Goal: Find contact information: Obtain details needed to contact an individual or organization

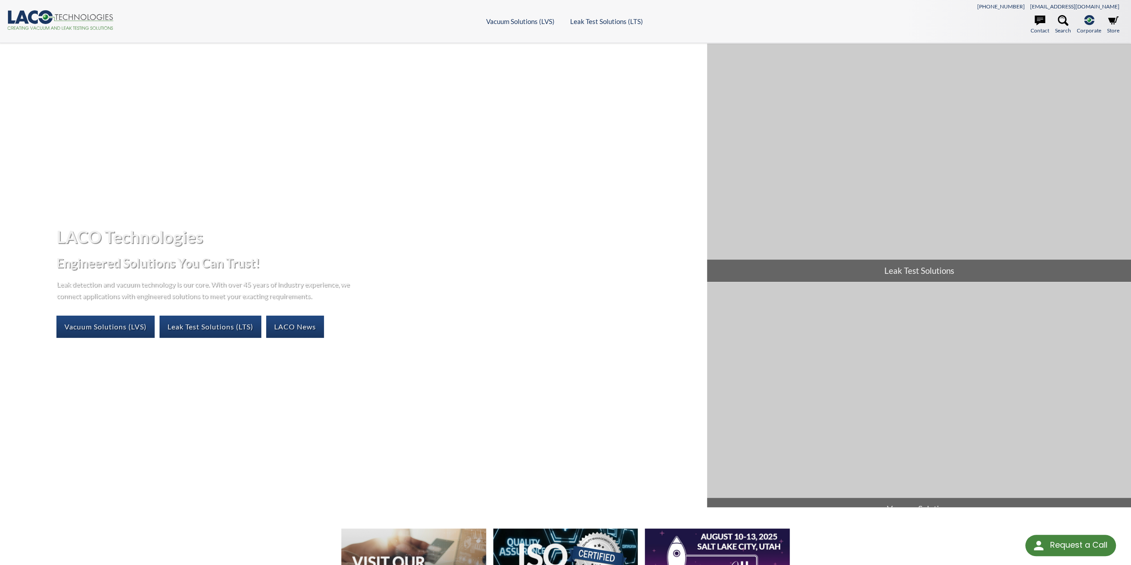
select select "Language Translate Widget"
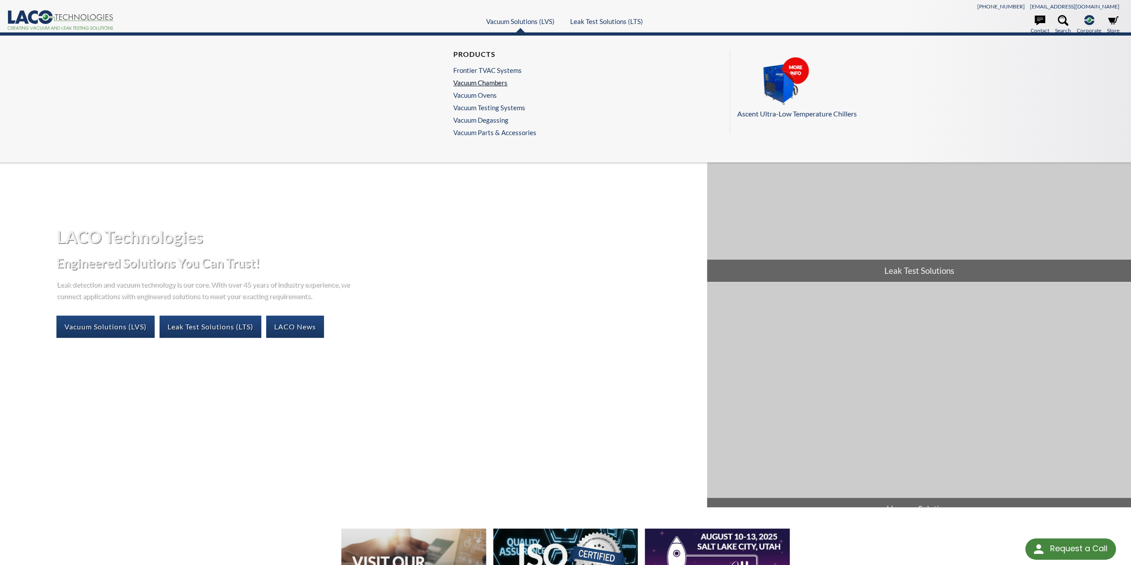
click at [499, 80] on link "Vacuum Chambers" at bounding box center [492, 83] width 79 height 8
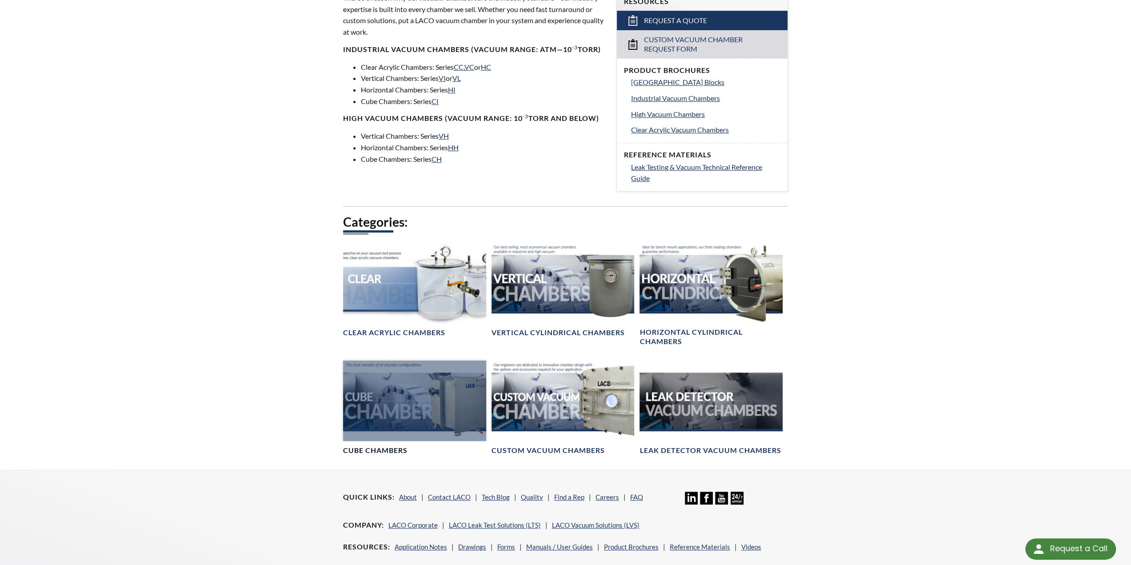
scroll to position [311, 0]
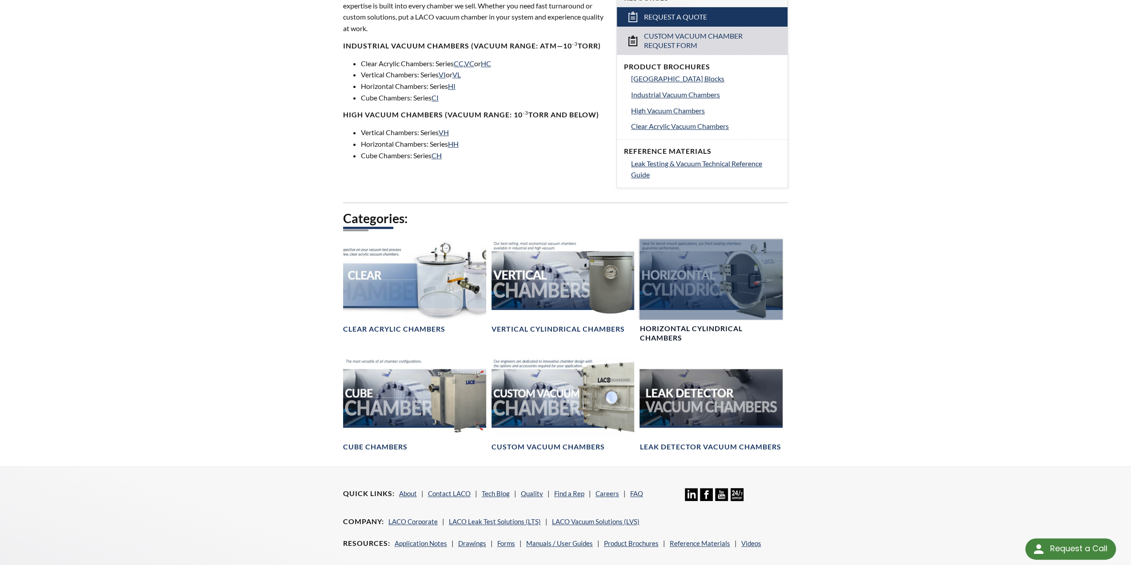
click at [693, 328] on h4 "Horizontal Cylindrical Chambers" at bounding box center [710, 333] width 143 height 19
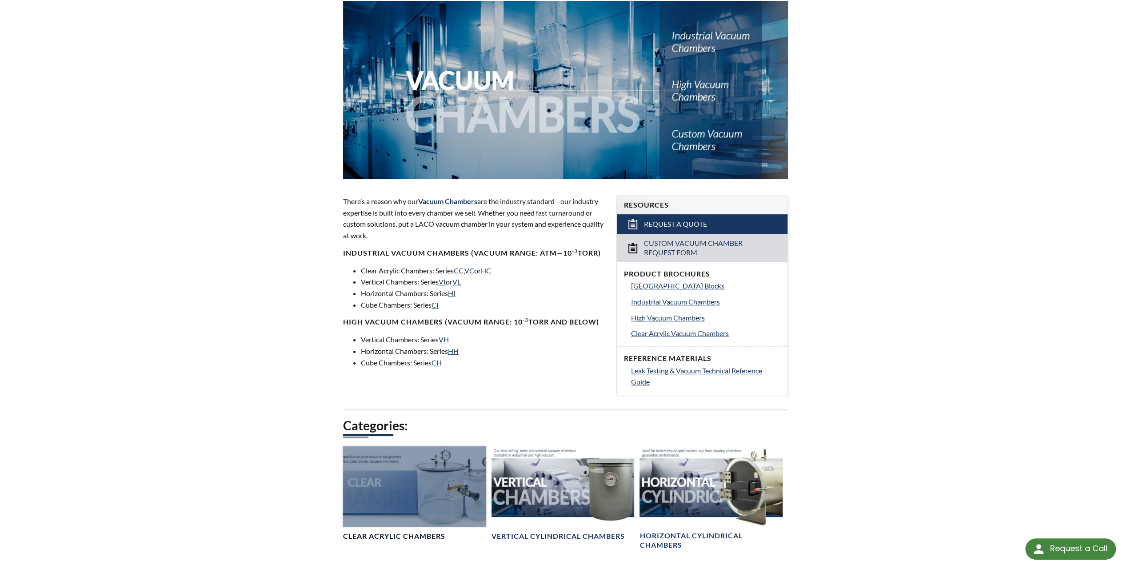
scroll to position [133, 0]
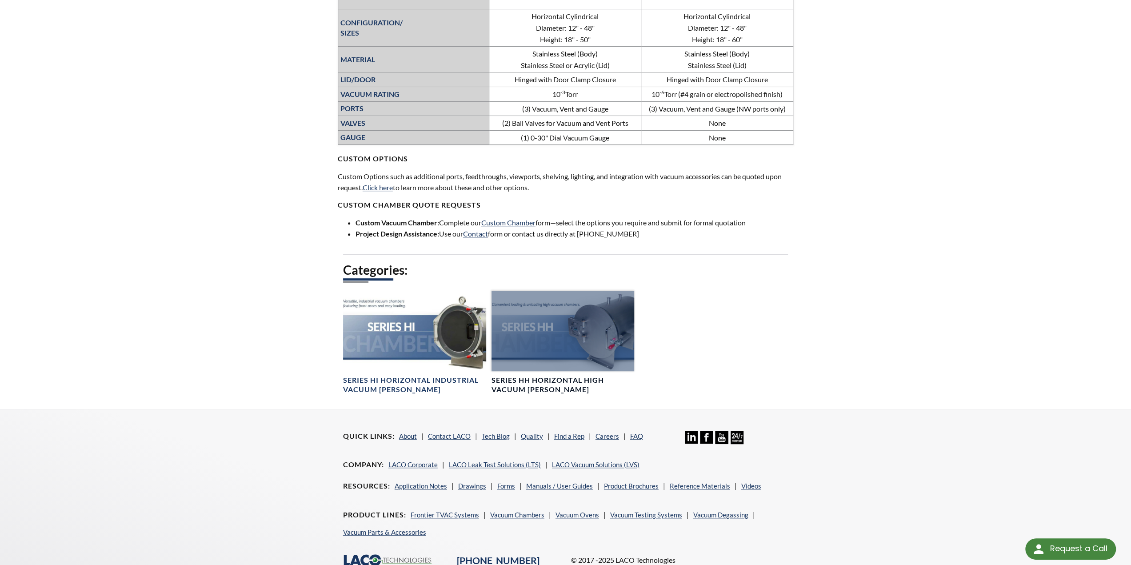
scroll to position [222, 0]
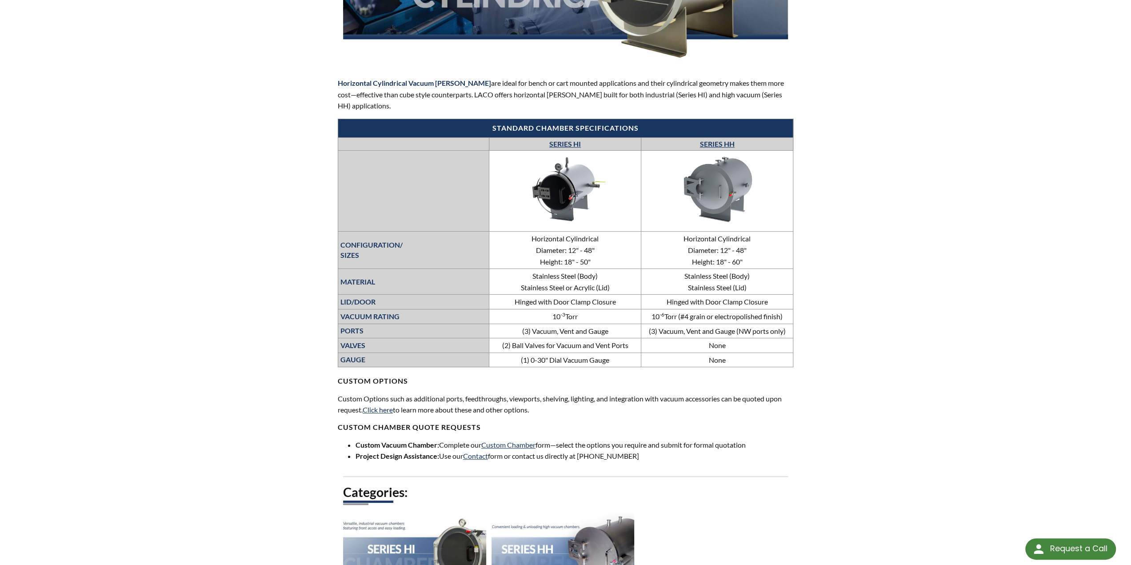
click at [726, 141] on link "SERIES HH" at bounding box center [717, 144] width 35 height 8
click at [717, 143] on link "SERIES HH" at bounding box center [717, 144] width 35 height 8
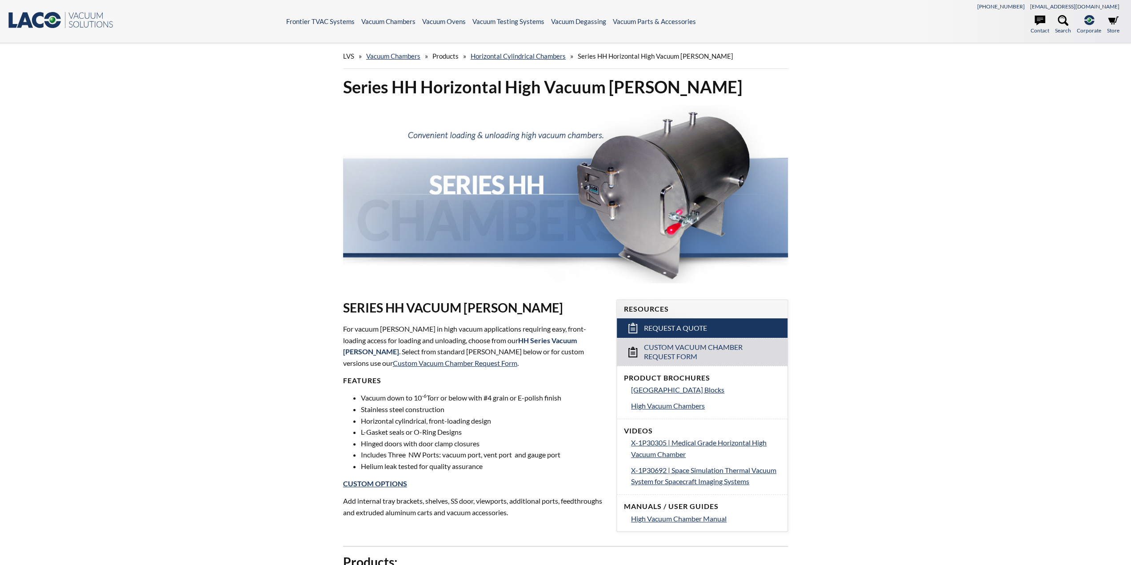
select select "Language Translate Widget"
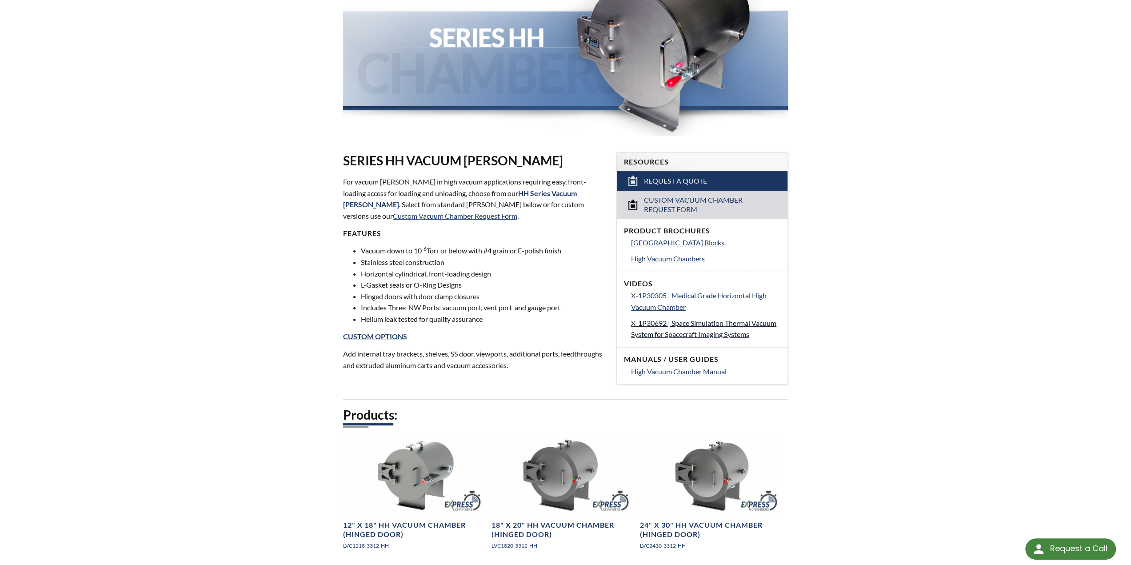
scroll to position [133, 0]
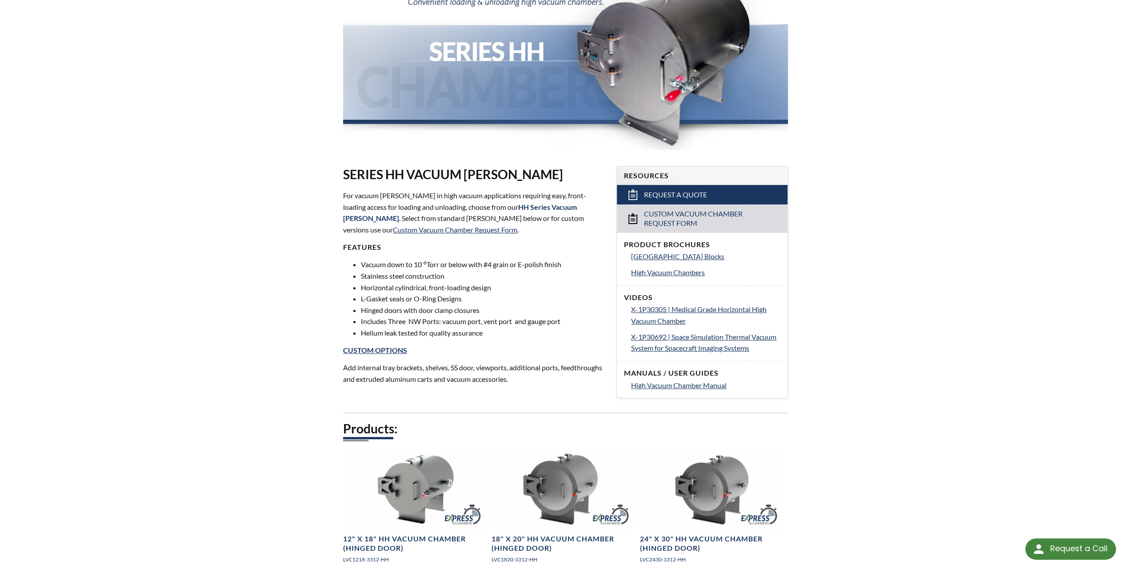
drag, startPoint x: 413, startPoint y: 269, endPoint x: 460, endPoint y: 350, distance: 93.2
click at [460, 350] on div "SERIES HH VACUUM CHAMBERS For vacuum chambers in high vacuum applications requi…" at bounding box center [474, 275] width 263 height 218
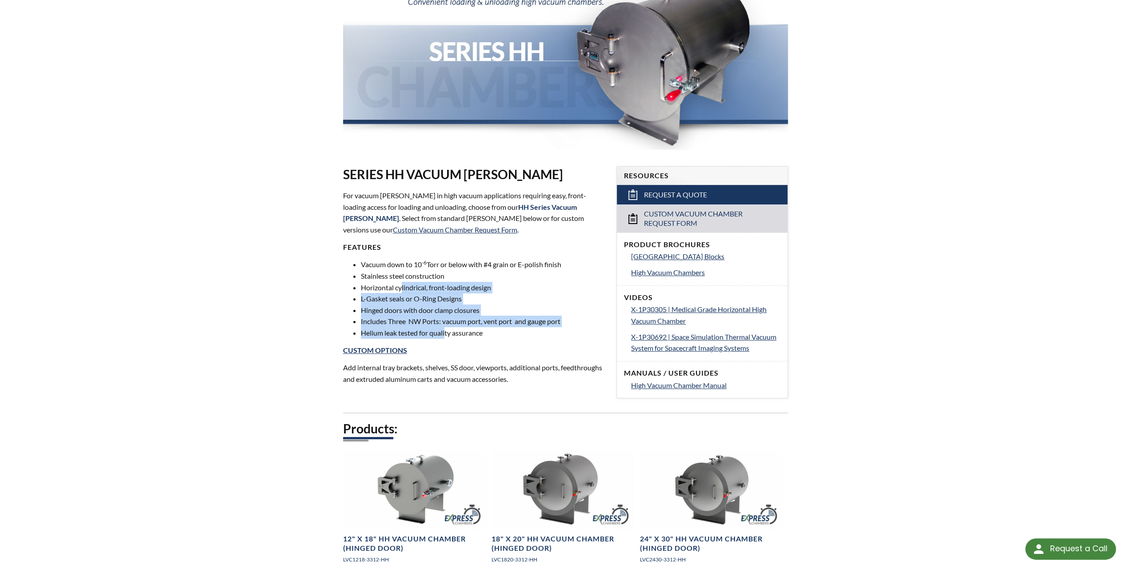
drag, startPoint x: 442, startPoint y: 327, endPoint x: 400, endPoint y: 288, distance: 56.6
click at [400, 288] on ul "Vacuum down to 10 -6 Torr or below with #4 grain or E-polish finish Stainless s…" at bounding box center [474, 299] width 263 height 80
click at [540, 327] on li "Helium leak tested for quality assurance" at bounding box center [483, 333] width 245 height 12
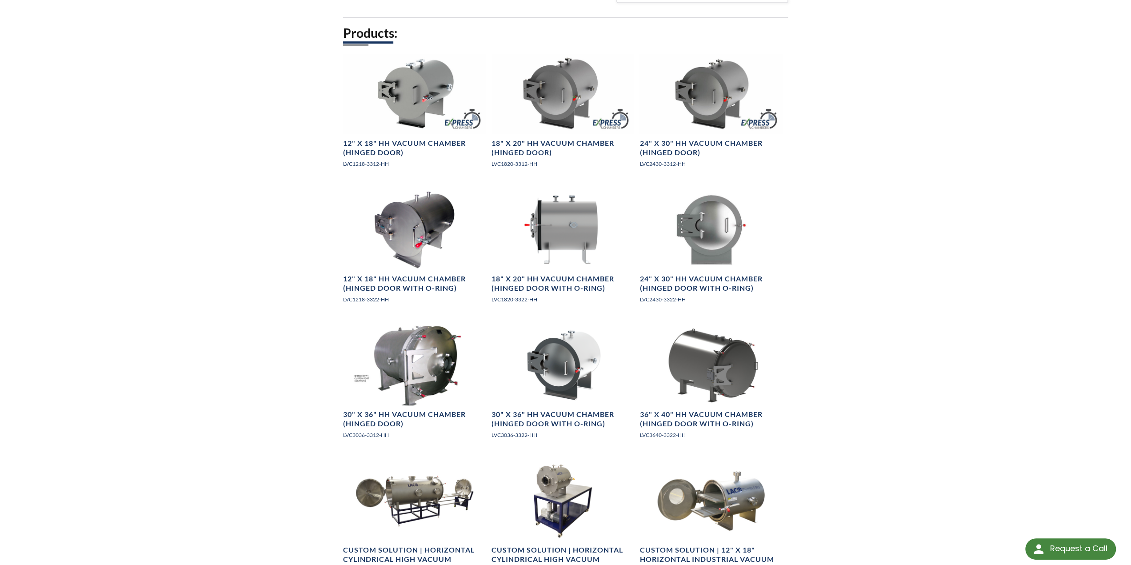
scroll to position [622, 0]
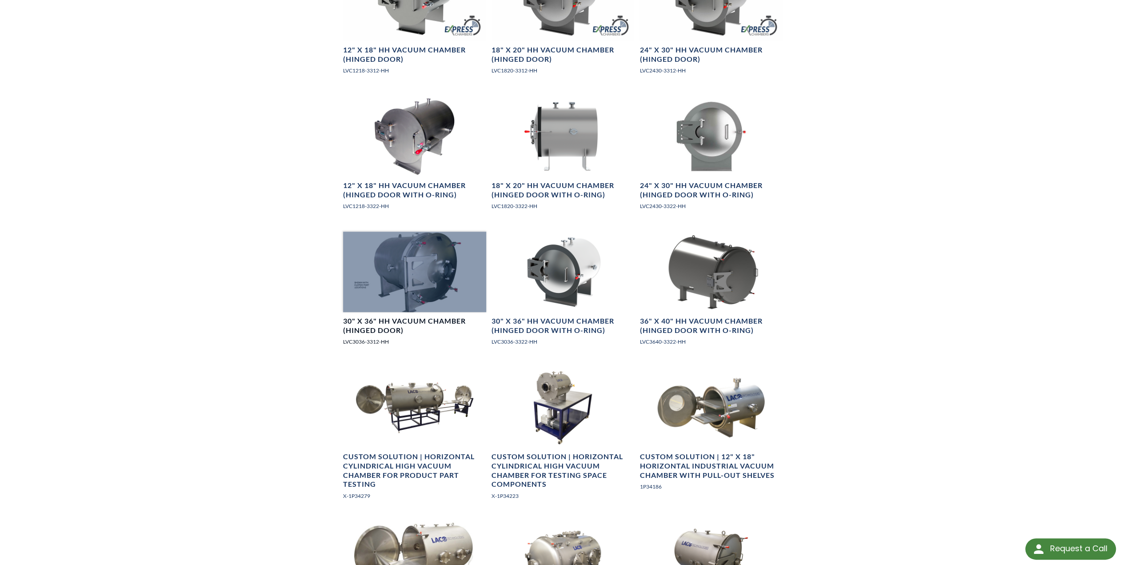
click at [381, 326] on h4 "30" X 36" HH Vacuum Chamber (Hinged Door)" at bounding box center [414, 325] width 143 height 19
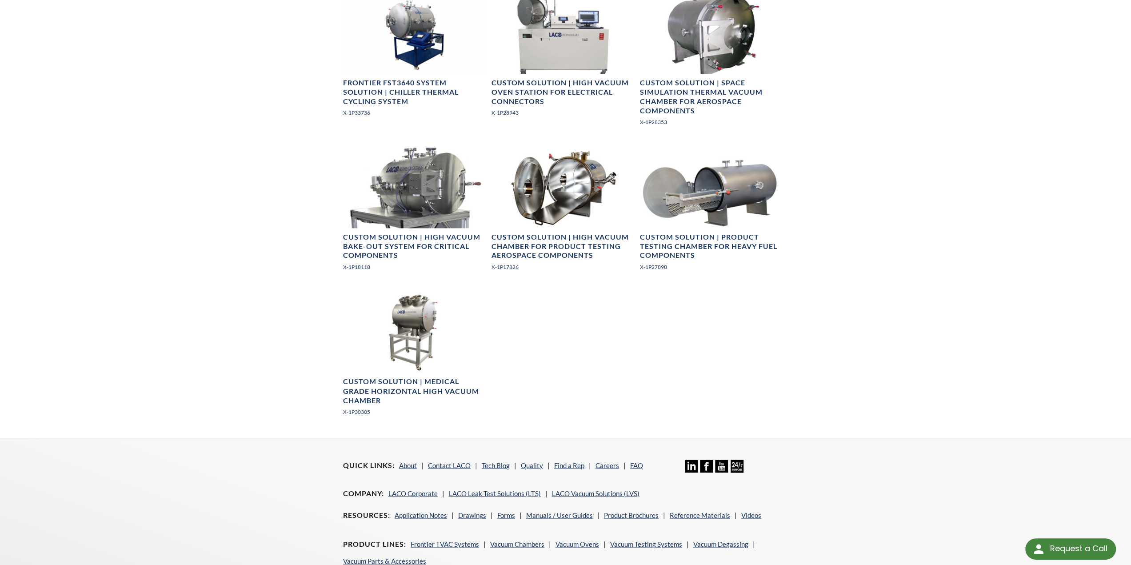
scroll to position [1385, 0]
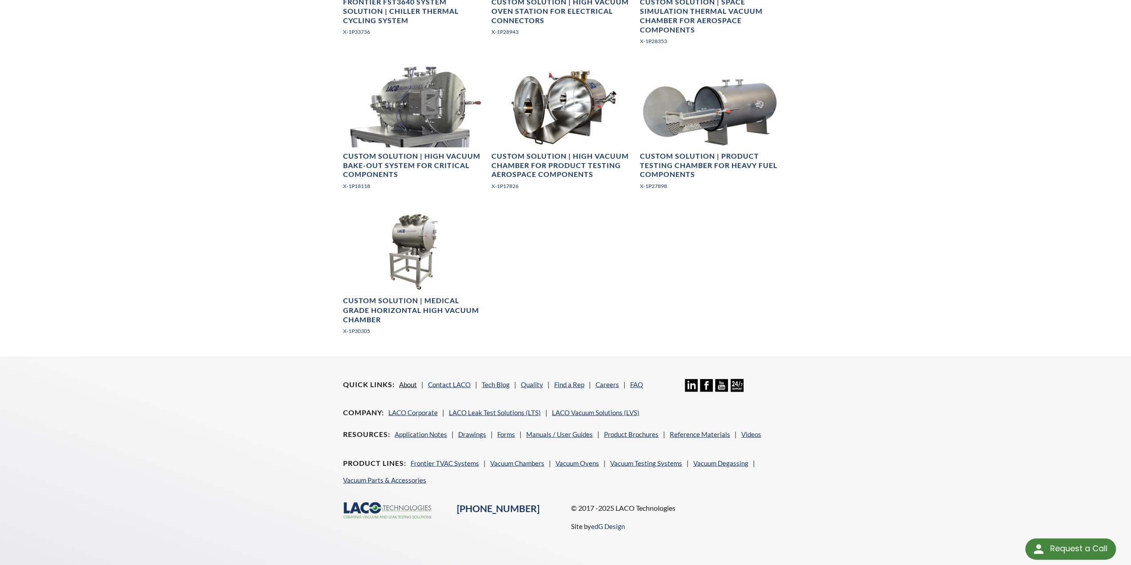
click at [414, 384] on link "About" at bounding box center [408, 384] width 18 height 8
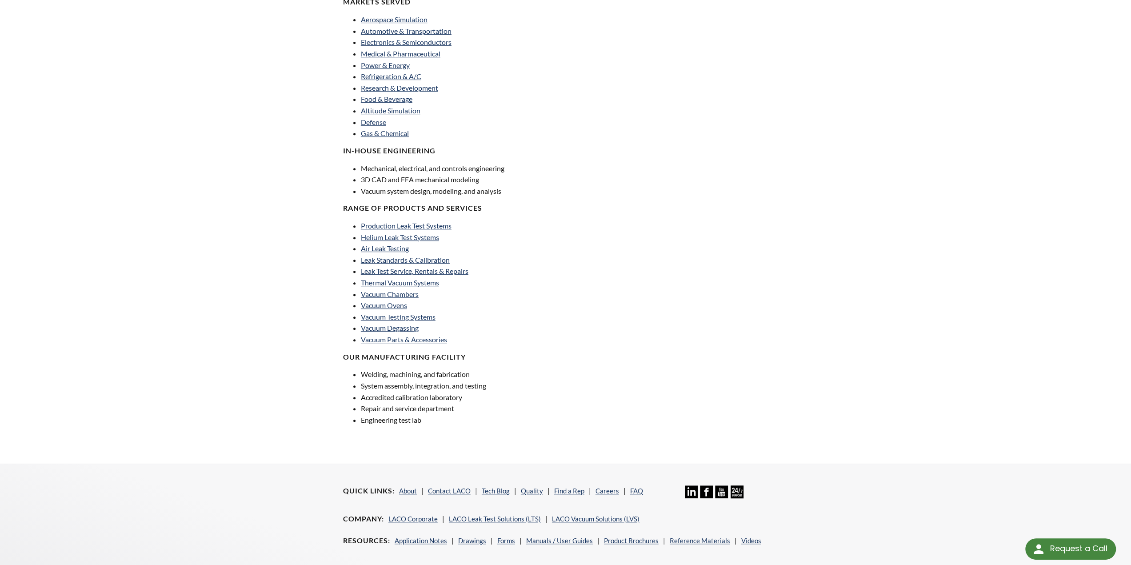
scroll to position [473, 0]
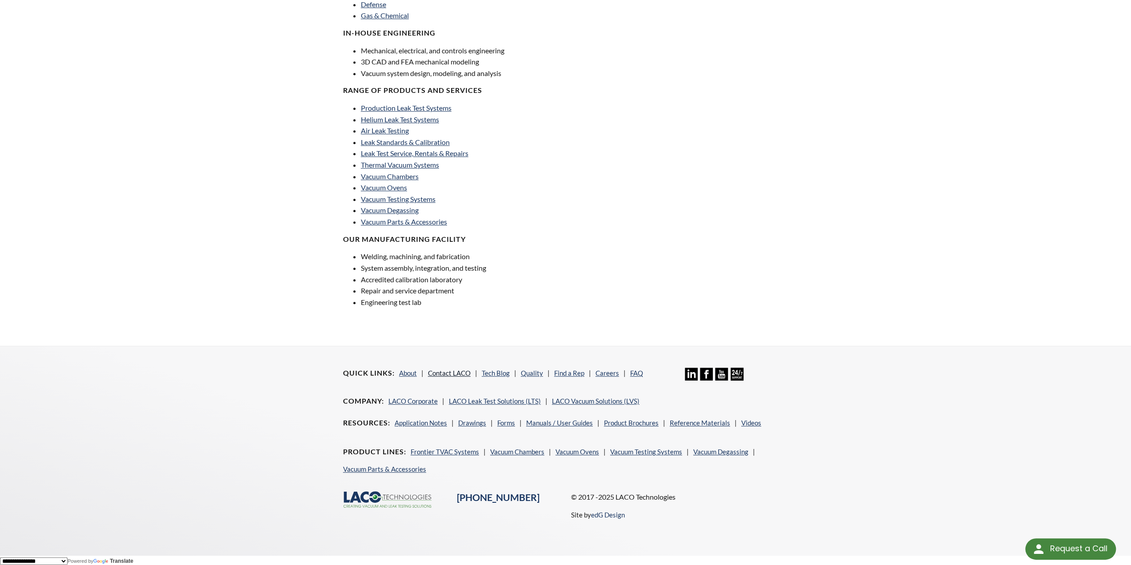
click at [454, 375] on link "Contact LACO" at bounding box center [449, 373] width 43 height 8
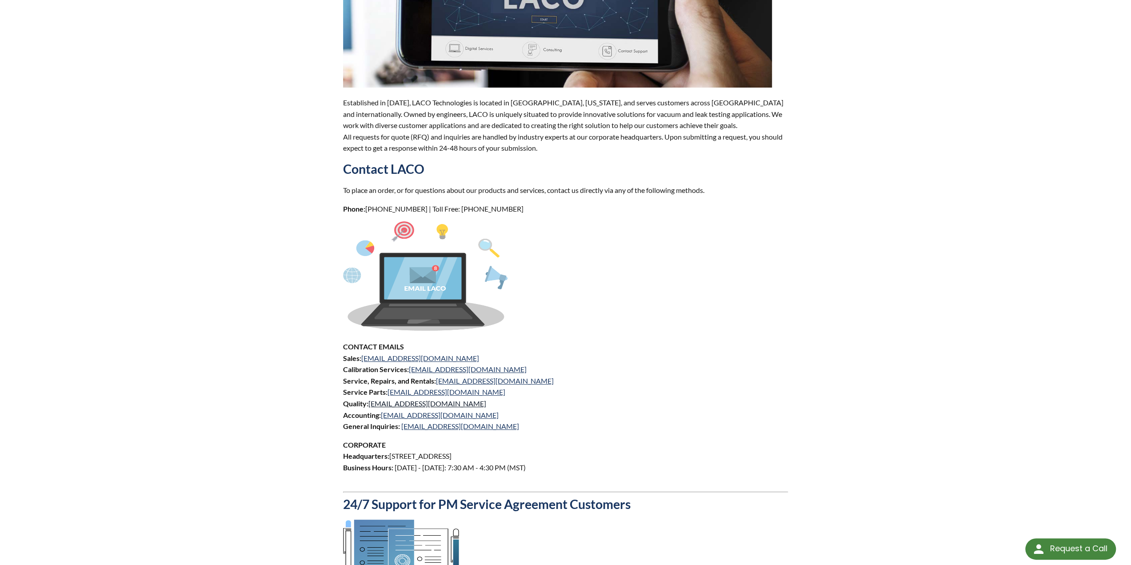
scroll to position [267, 0]
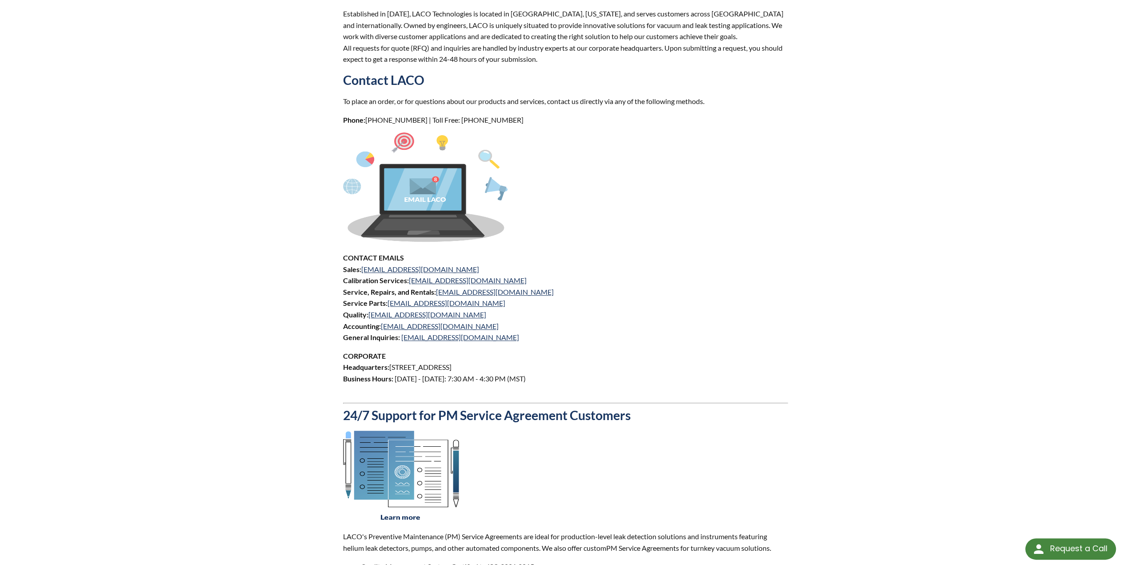
drag, startPoint x: 560, startPoint y: 366, endPoint x: 389, endPoint y: 365, distance: 171.5
click at [389, 365] on p "CORPORATE Headquarters: 3085 West Directors Row, Salt Lake City, UT 84104 Busin…" at bounding box center [565, 372] width 445 height 45
click at [389, 366] on p "CORPORATE Headquarters: 3085 West Directors Row, Salt Lake City, UT 84104 Busin…" at bounding box center [565, 372] width 445 height 45
drag, startPoint x: 558, startPoint y: 367, endPoint x: 390, endPoint y: 366, distance: 167.5
click at [390, 366] on p "CORPORATE Headquarters: 3085 West Directors Row, Salt Lake City, UT 84104 Busin…" at bounding box center [565, 372] width 445 height 45
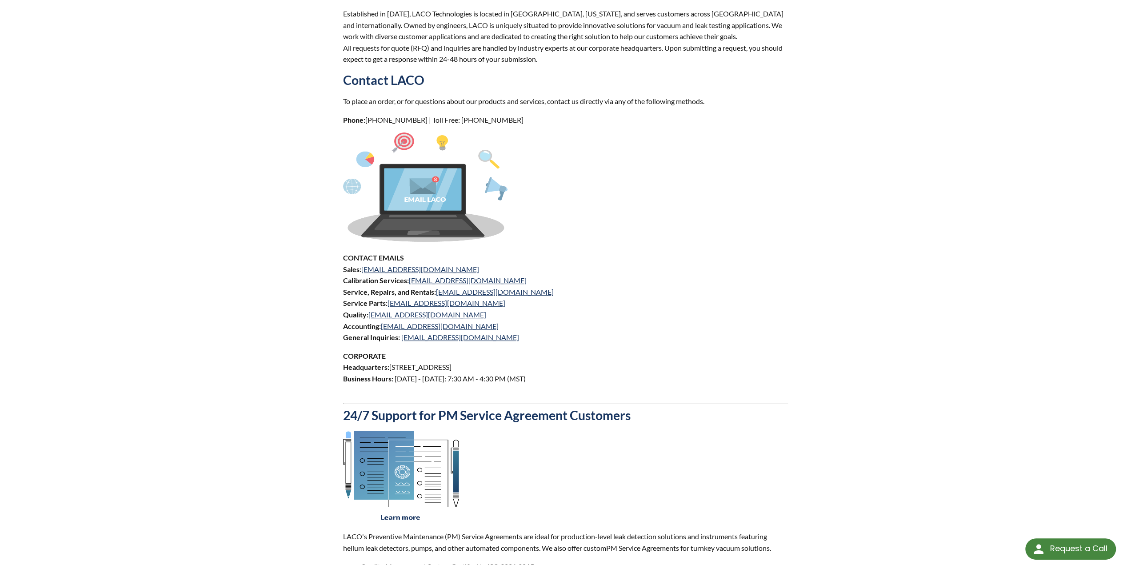
copy p "3085 West Directors Row, Salt Lake City, UT 84104"
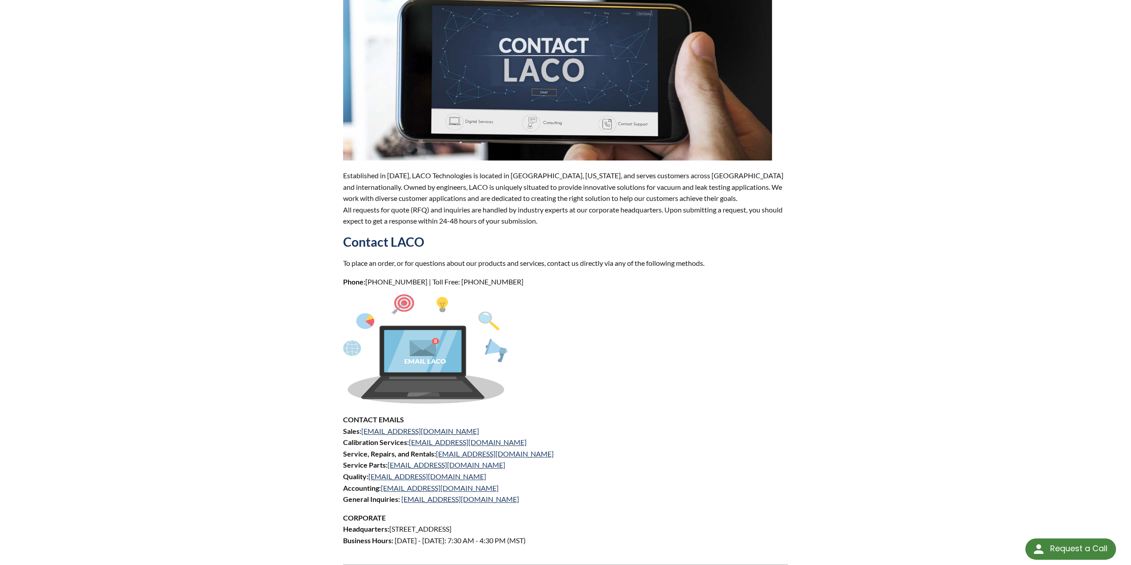
scroll to position [0, 0]
